Goal: Information Seeking & Learning: Learn about a topic

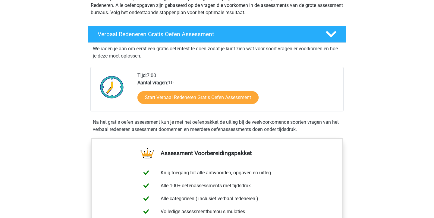
scroll to position [86, 0]
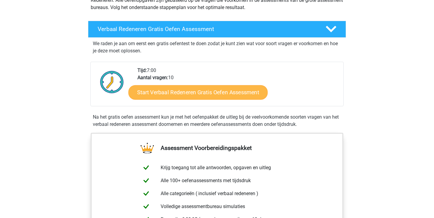
click at [201, 90] on link "Start Verbaal Redeneren Gratis Oefen Assessment" at bounding box center [197, 92] width 139 height 14
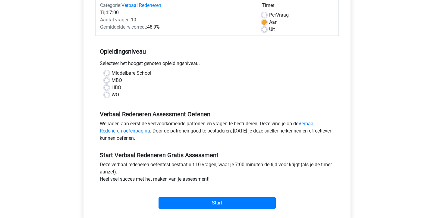
scroll to position [82, 0]
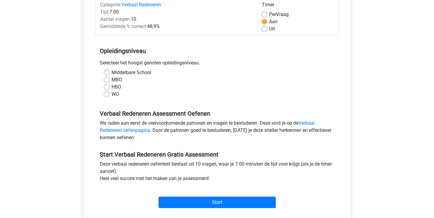
click at [111, 95] on label "WO" at bounding box center [115, 94] width 8 height 7
click at [106, 95] on input "WO" at bounding box center [106, 94] width 5 height 6
radio input "true"
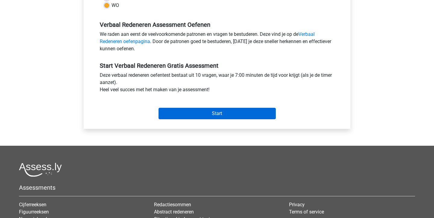
scroll to position [173, 0]
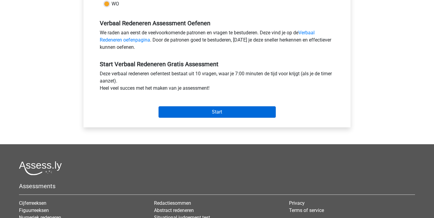
click at [217, 111] on input "Start" at bounding box center [216, 111] width 117 height 11
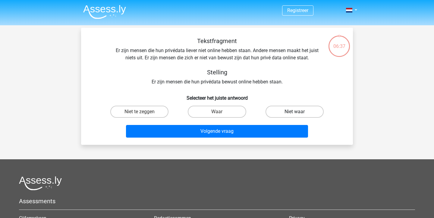
click at [284, 109] on label "Niet waar" at bounding box center [294, 112] width 58 height 12
click at [294, 112] on input "Niet waar" at bounding box center [296, 114] width 4 height 4
radio input "true"
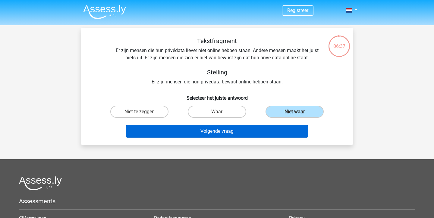
click at [261, 129] on button "Volgende vraag" at bounding box center [217, 131] width 182 height 13
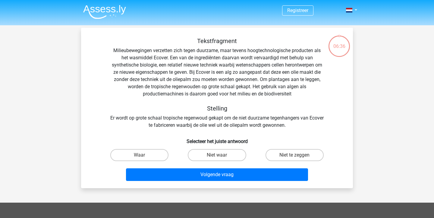
scroll to position [28, 0]
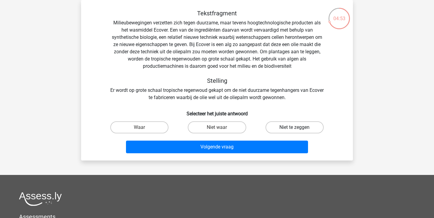
click at [287, 123] on label "Niet te zeggen" at bounding box center [294, 127] width 58 height 12
click at [294, 127] on input "Niet te zeggen" at bounding box center [296, 129] width 4 height 4
radio input "true"
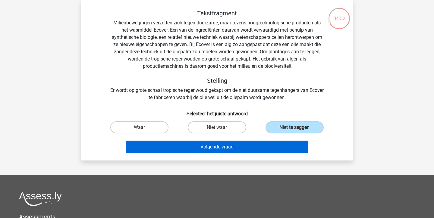
click at [268, 149] on button "Volgende vraag" at bounding box center [217, 147] width 182 height 13
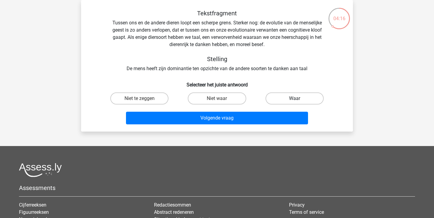
click at [292, 97] on label "Waar" at bounding box center [294, 98] width 58 height 12
click at [294, 99] on input "Waar" at bounding box center [296, 101] width 4 height 4
radio input "true"
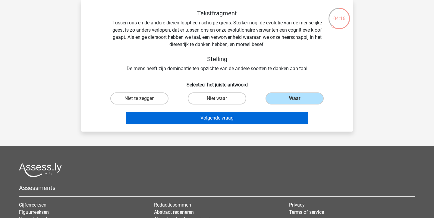
click at [261, 115] on button "Volgende vraag" at bounding box center [217, 118] width 182 height 13
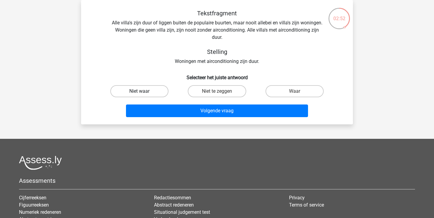
click at [155, 92] on label "Niet waar" at bounding box center [139, 91] width 58 height 12
click at [143, 92] on input "Niet waar" at bounding box center [141, 93] width 4 height 4
radio input "true"
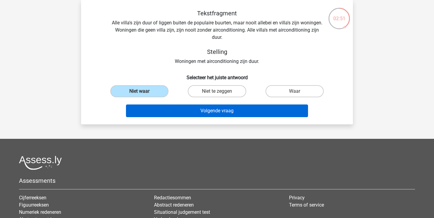
click at [176, 106] on button "Volgende vraag" at bounding box center [217, 111] width 182 height 13
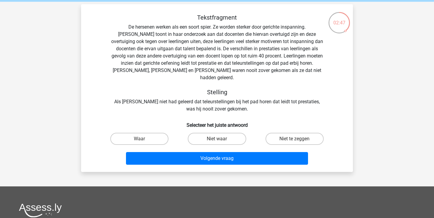
scroll to position [26, 0]
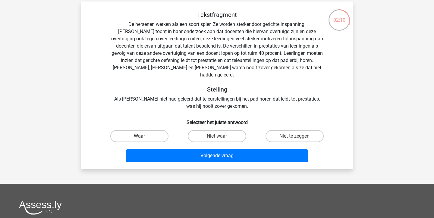
click at [158, 130] on label "Waar" at bounding box center [139, 136] width 58 height 12
click at [143, 136] on input "Waar" at bounding box center [141, 138] width 4 height 4
radio input "true"
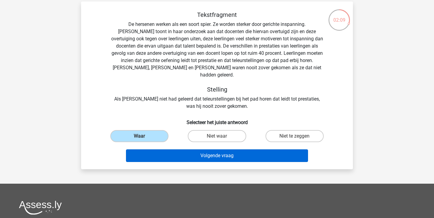
click at [173, 149] on button "Volgende vraag" at bounding box center [217, 155] width 182 height 13
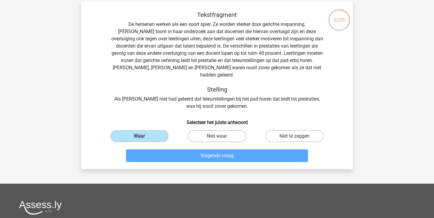
scroll to position [28, 0]
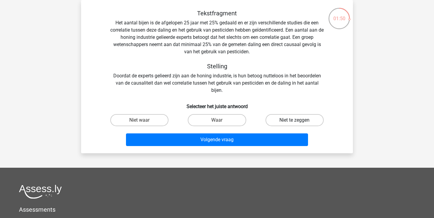
click at [281, 115] on label "Niet te zeggen" at bounding box center [294, 120] width 58 height 12
click at [294, 120] on input "Niet te zeggen" at bounding box center [296, 122] width 4 height 4
radio input "true"
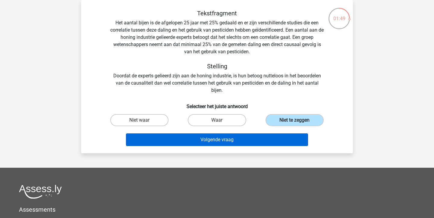
click at [271, 138] on button "Volgende vraag" at bounding box center [217, 139] width 182 height 13
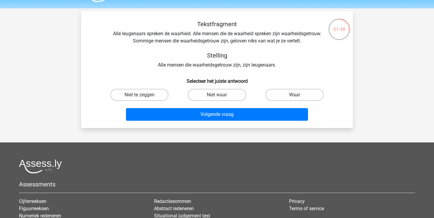
scroll to position [17, 0]
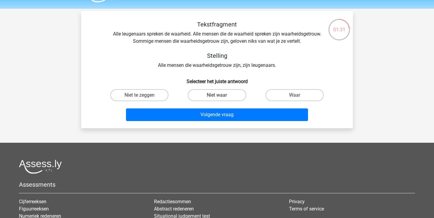
click at [232, 97] on label "Niet waar" at bounding box center [217, 95] width 58 height 12
click at [221, 97] on input "Niet waar" at bounding box center [219, 97] width 4 height 4
radio input "true"
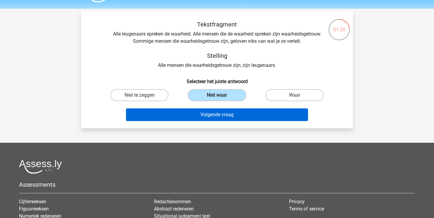
click at [236, 118] on button "Volgende vraag" at bounding box center [217, 114] width 182 height 13
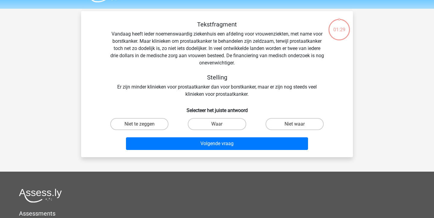
scroll to position [28, 0]
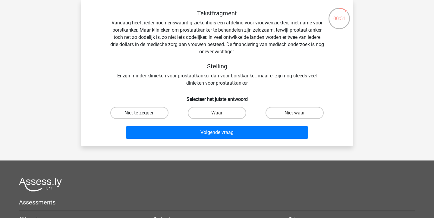
click at [152, 113] on label "Niet te zeggen" at bounding box center [139, 113] width 58 height 12
click at [143, 113] on input "Niet te zeggen" at bounding box center [141, 115] width 4 height 4
radio input "true"
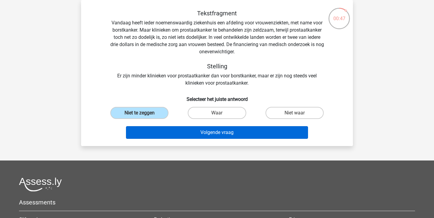
click at [188, 134] on button "Volgende vraag" at bounding box center [217, 132] width 182 height 13
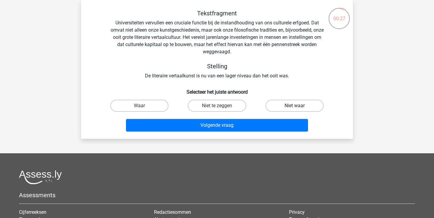
click at [285, 107] on label "Niet waar" at bounding box center [294, 106] width 58 height 12
click at [294, 107] on input "Niet waar" at bounding box center [296, 108] width 4 height 4
radio input "true"
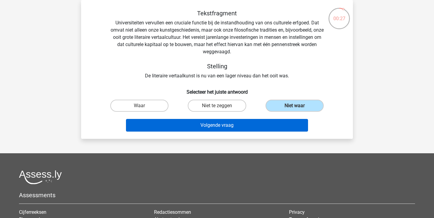
click at [279, 122] on button "Volgende vraag" at bounding box center [217, 125] width 182 height 13
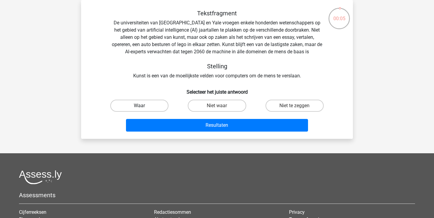
click at [152, 108] on label "Waar" at bounding box center [139, 106] width 58 height 12
click at [143, 108] on input "Waar" at bounding box center [141, 108] width 4 height 4
radio input "true"
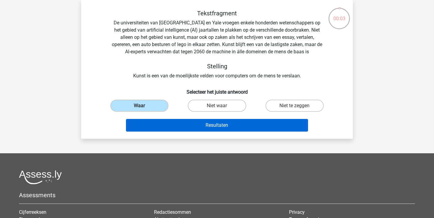
click at [172, 124] on button "Resultaten" at bounding box center [217, 125] width 182 height 13
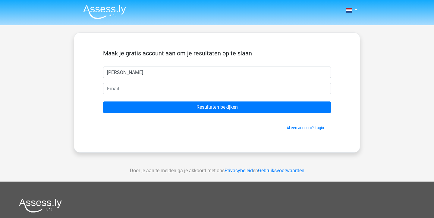
type input "[PERSON_NAME]"
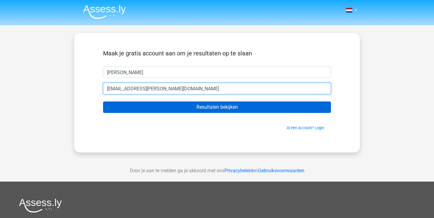
type input "[EMAIL_ADDRESS][DOMAIN_NAME]"
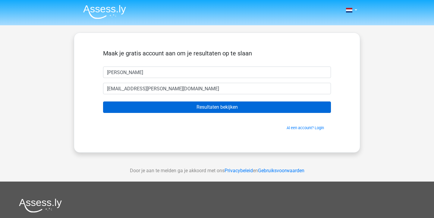
click at [196, 105] on input "Resultaten bekijken" at bounding box center [217, 107] width 228 height 11
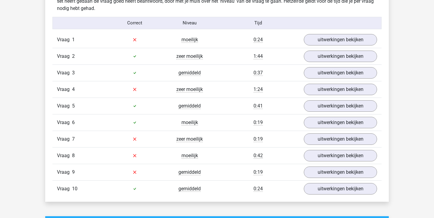
scroll to position [489, 0]
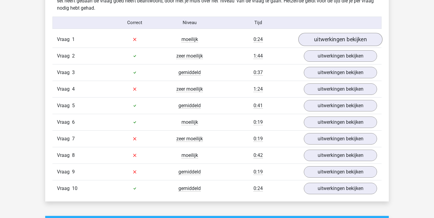
click at [335, 36] on link "uitwerkingen bekijken" at bounding box center [340, 39] width 84 height 13
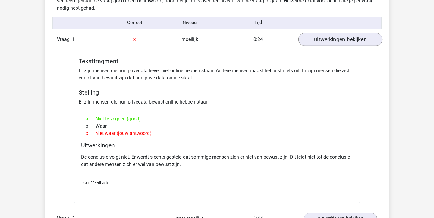
click at [330, 38] on link "uitwerkingen bekijken" at bounding box center [340, 39] width 84 height 13
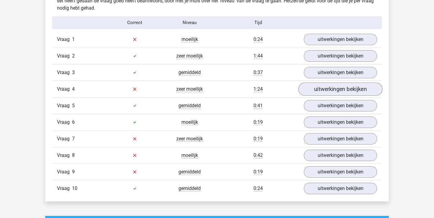
click at [332, 92] on link "uitwerkingen bekijken" at bounding box center [340, 89] width 84 height 13
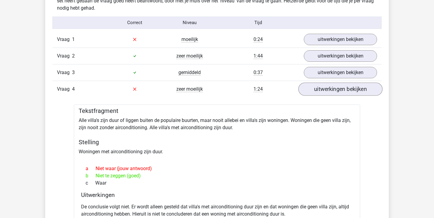
click at [332, 92] on link "uitwerkingen bekijken" at bounding box center [340, 89] width 84 height 13
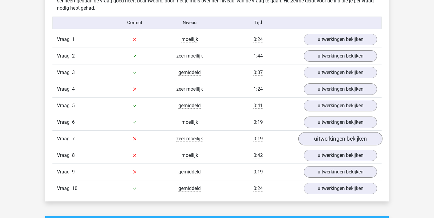
click at [351, 138] on link "uitwerkingen bekijken" at bounding box center [340, 138] width 84 height 13
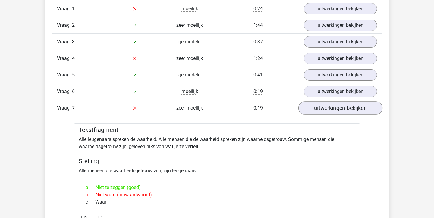
scroll to position [520, 0]
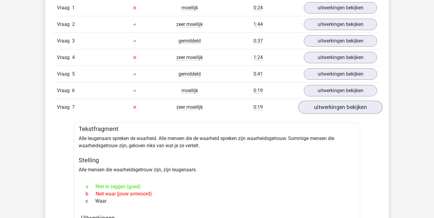
click at [344, 107] on link "uitwerkingen bekijken" at bounding box center [340, 107] width 84 height 13
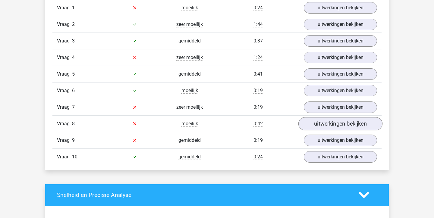
click at [336, 126] on link "uitwerkingen bekijken" at bounding box center [340, 123] width 84 height 13
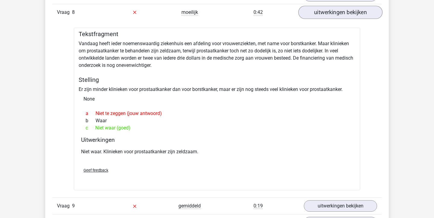
scroll to position [641, 0]
